Goal: Check status

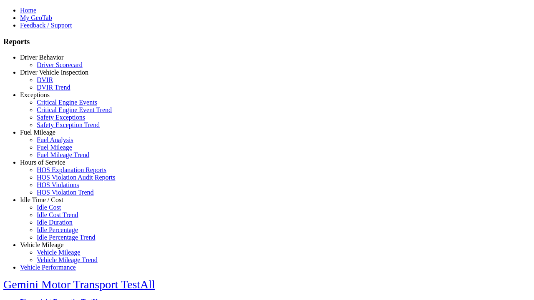
click at [48, 61] on link "Driver Behavior" at bounding box center [41, 57] width 43 height 7
click at [54, 68] on link "Driver Scorecard" at bounding box center [60, 64] width 46 height 7
